Goal: Find specific page/section: Find specific page/section

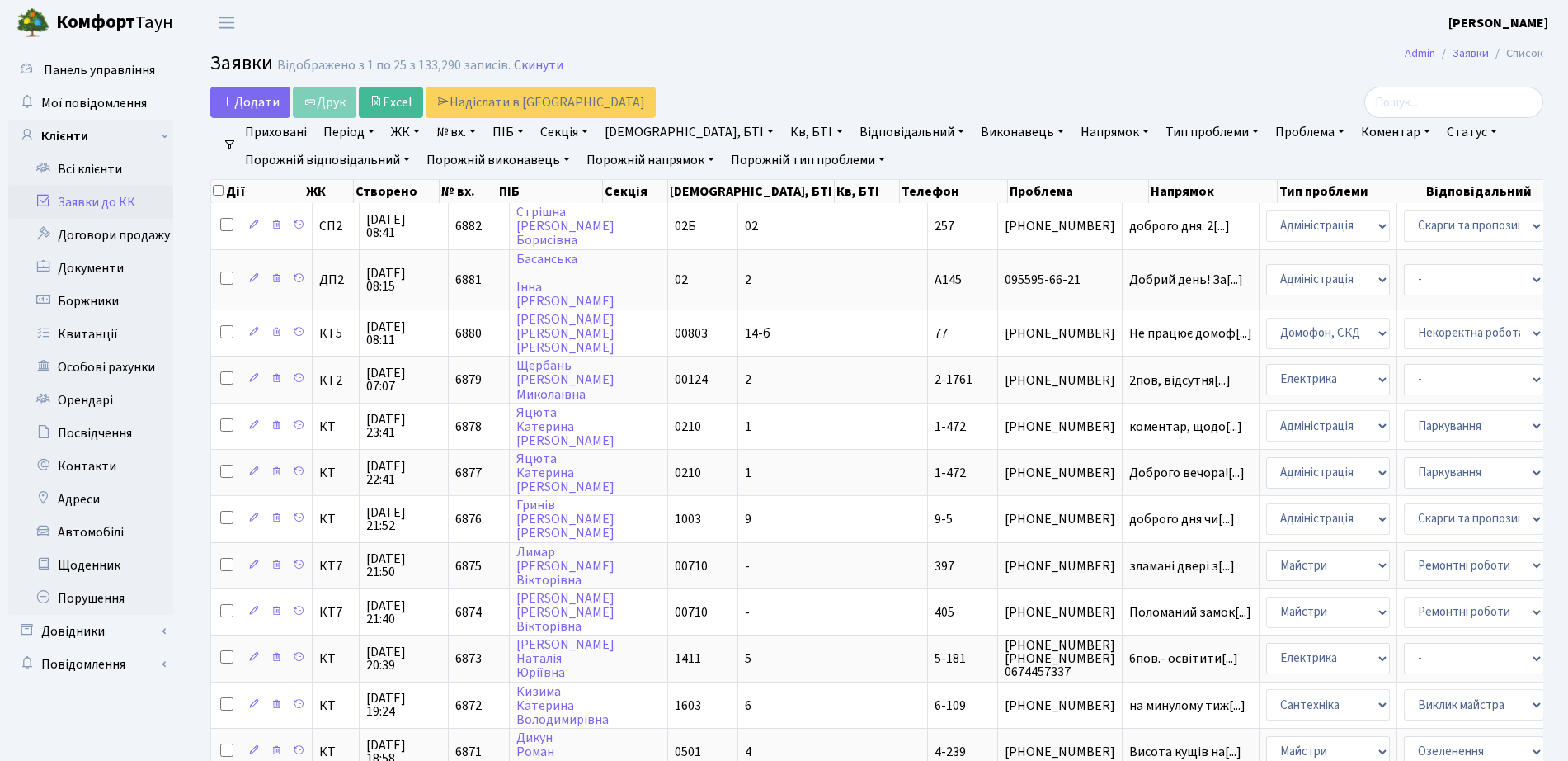
select select "25"
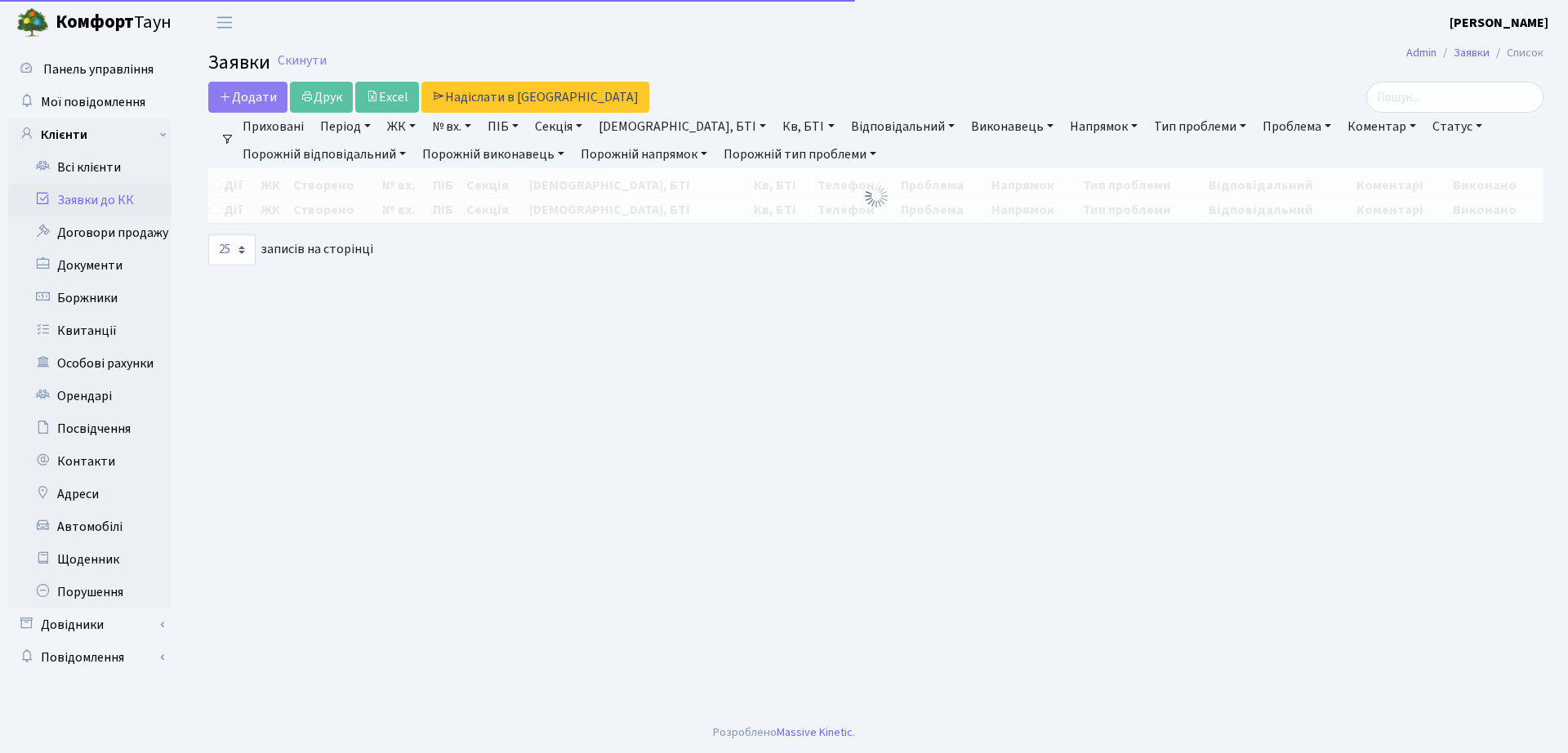
select select "25"
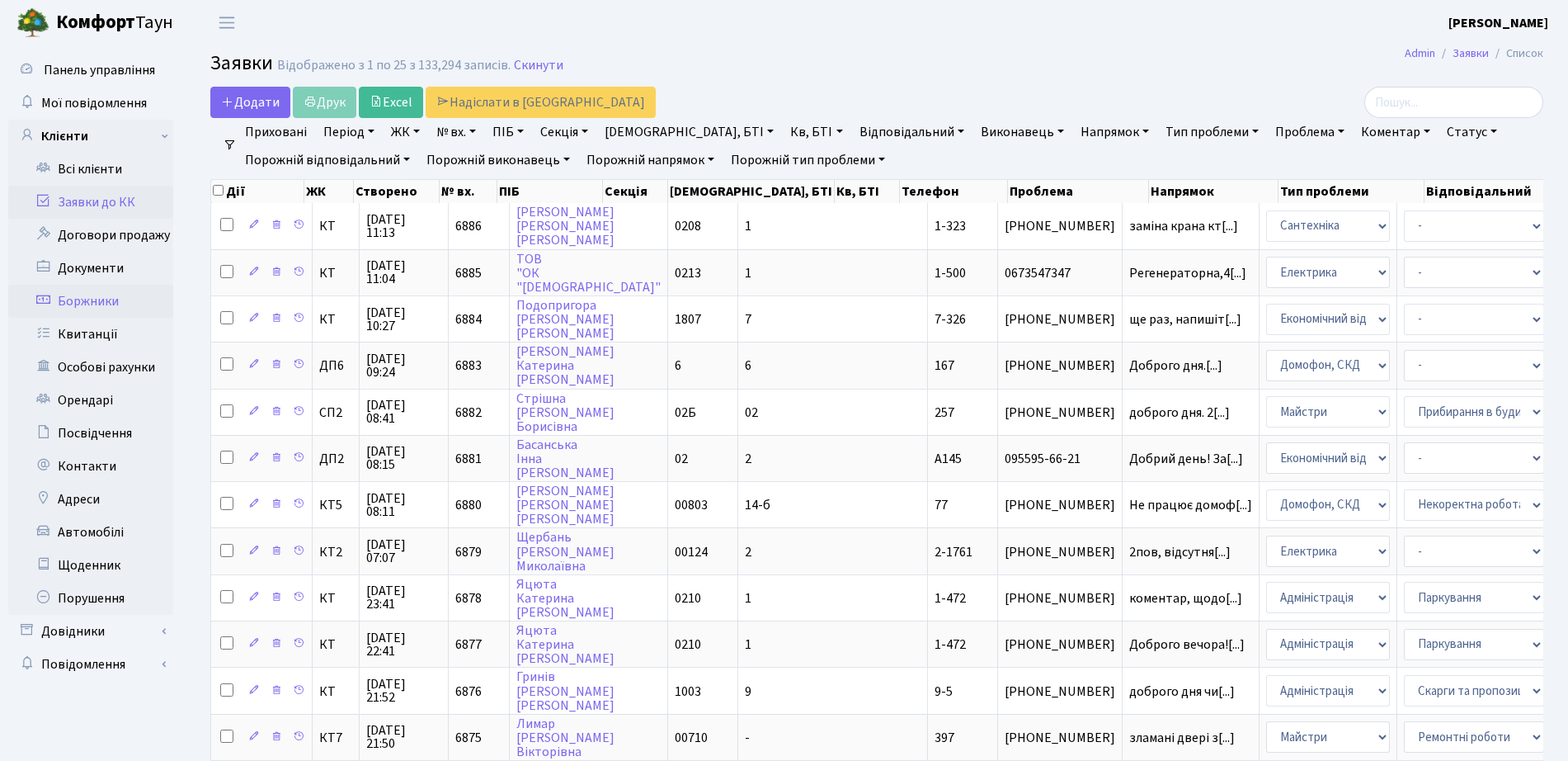
click at [82, 298] on link "Боржники" at bounding box center [91, 300] width 165 height 33
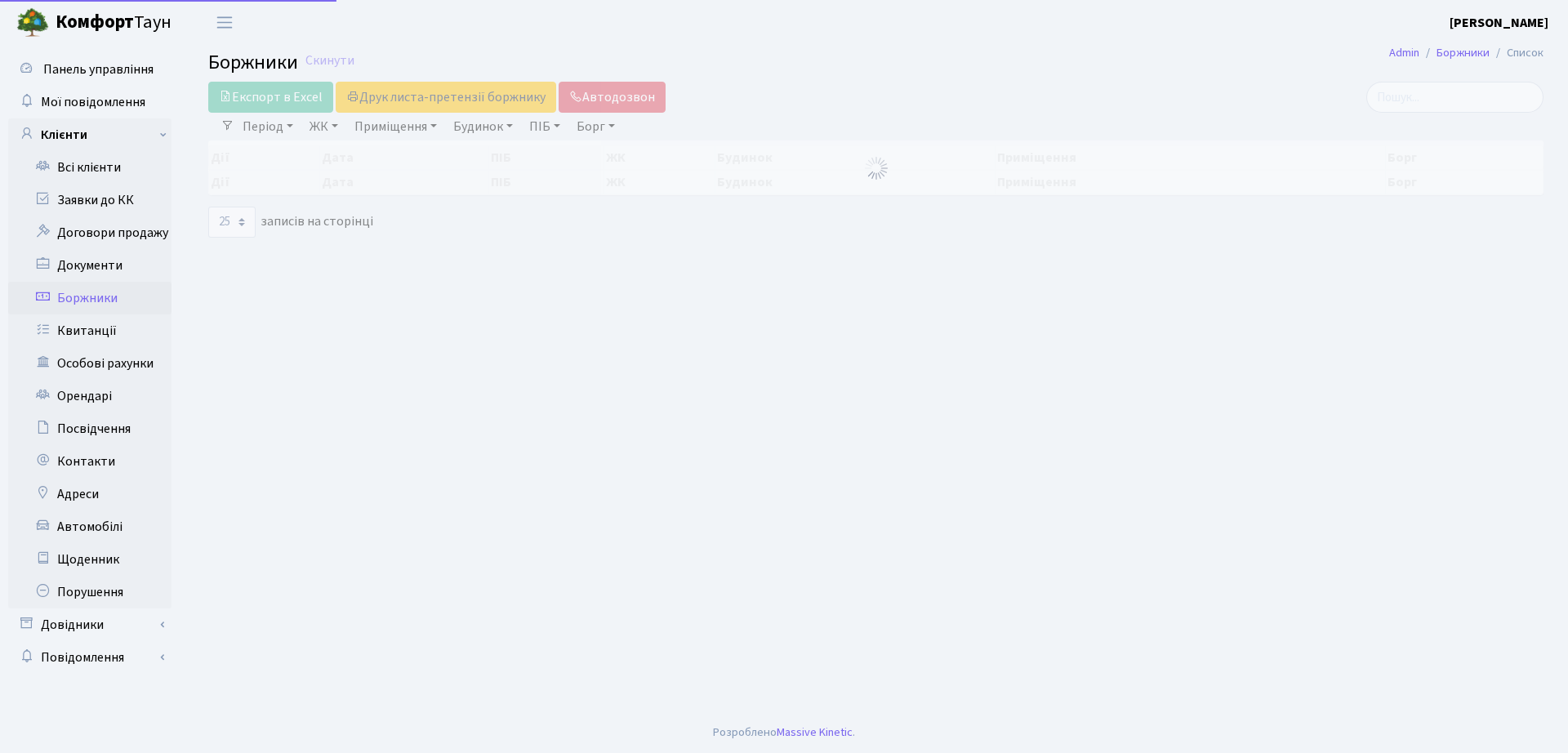
select select "25"
